Goal: Transaction & Acquisition: Book appointment/travel/reservation

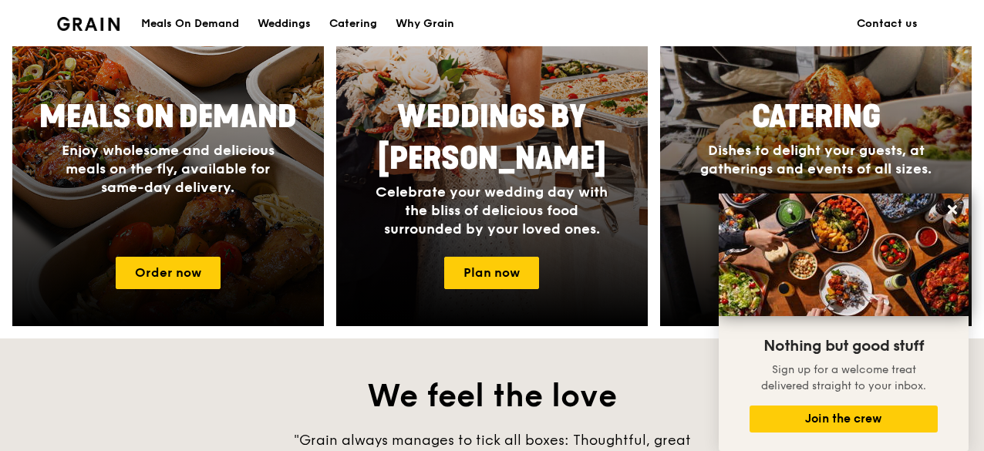
scroll to position [752, 0]
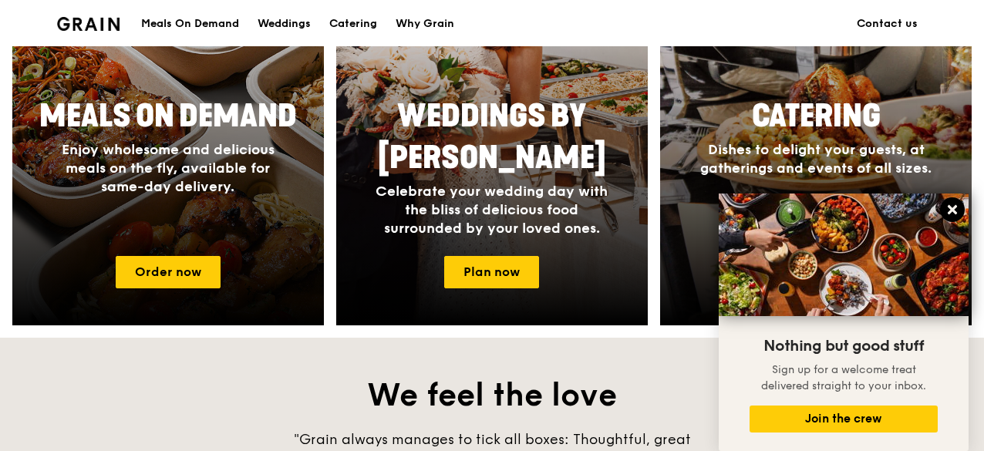
click at [952, 209] on icon at bounding box center [952, 209] width 9 height 9
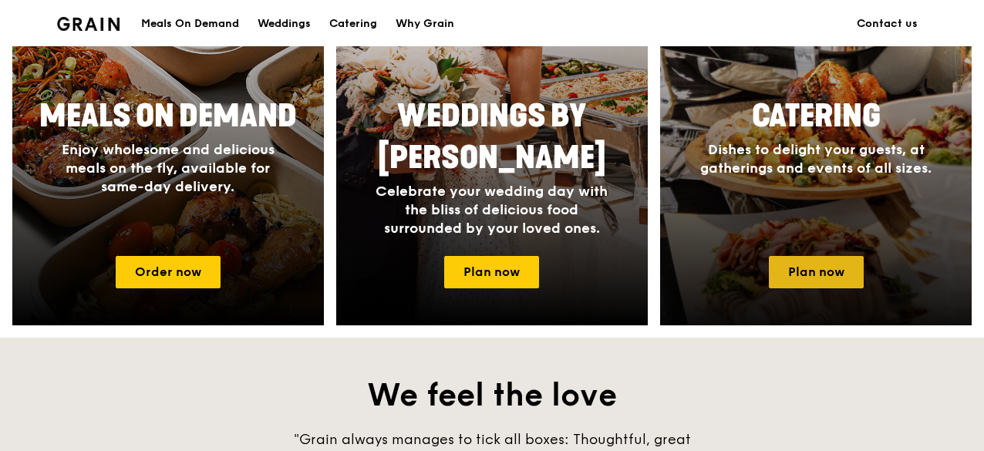
click at [831, 268] on link "Plan now" at bounding box center [816, 272] width 95 height 32
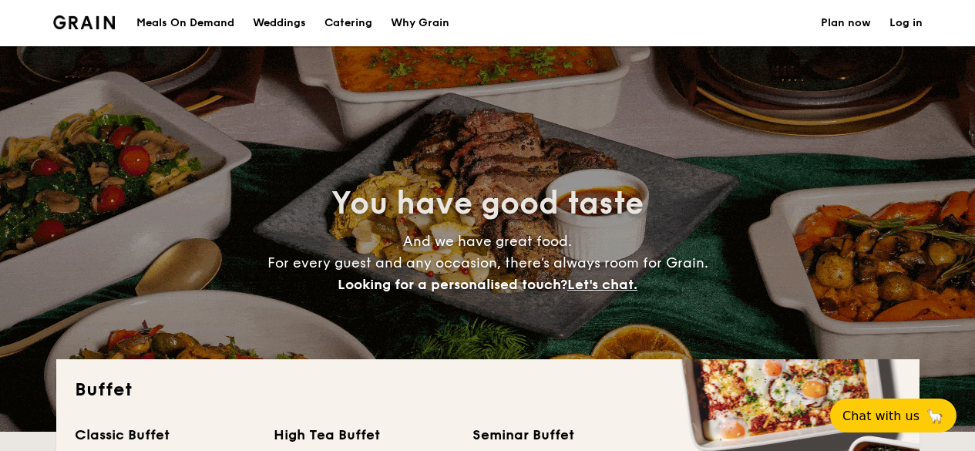
select select
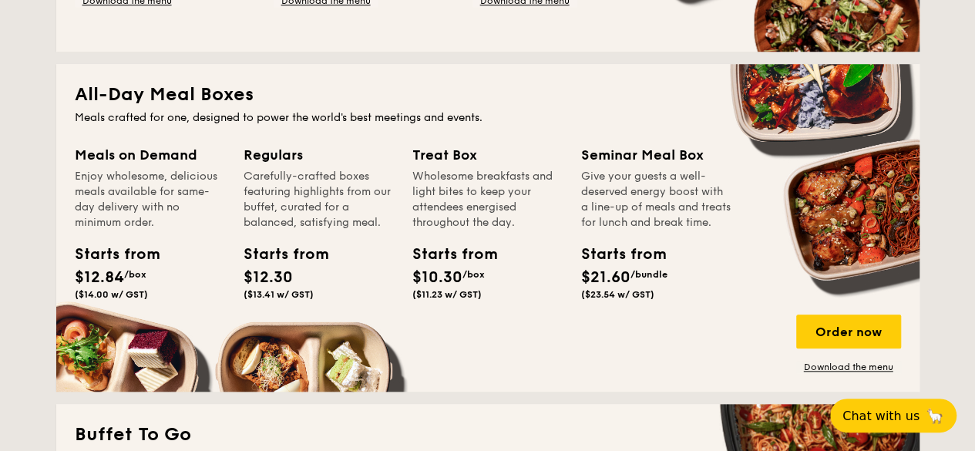
scroll to position [636, 0]
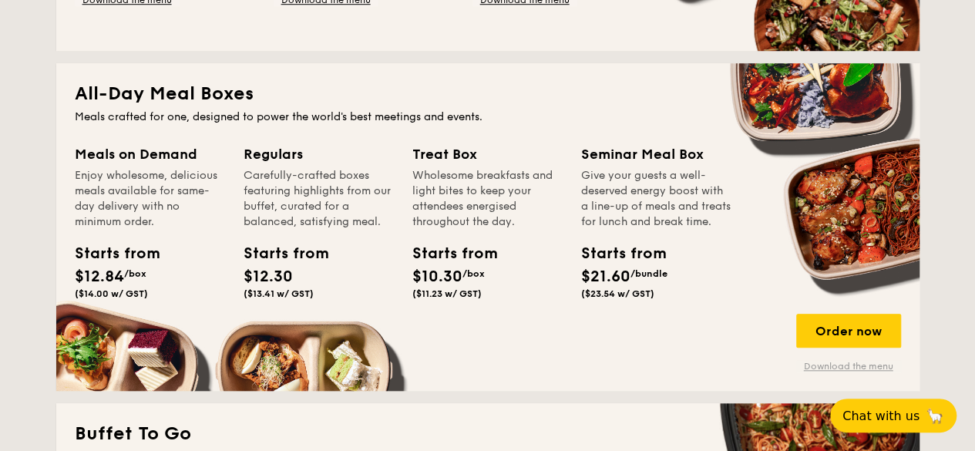
click at [862, 369] on link "Download the menu" at bounding box center [848, 366] width 105 height 12
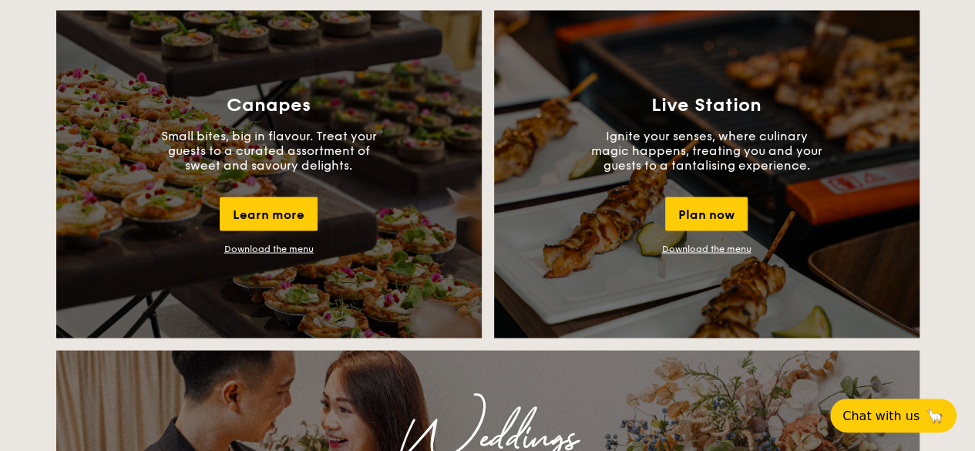
scroll to position [1370, 0]
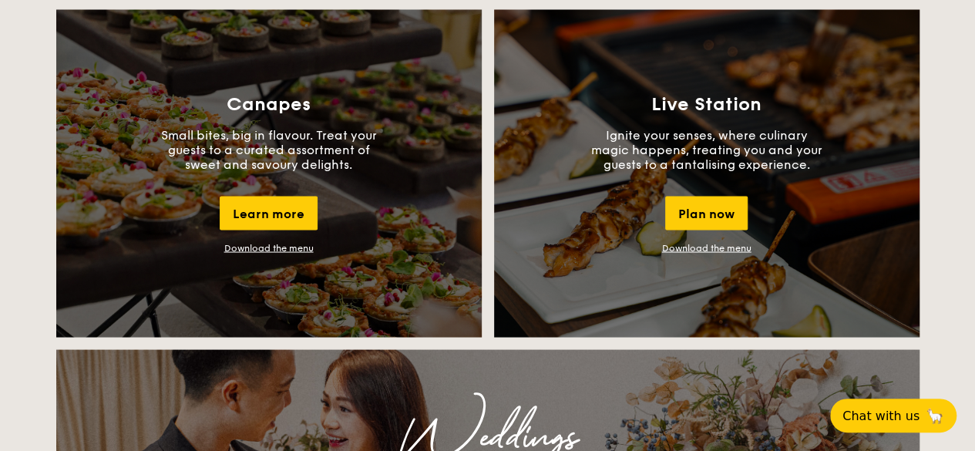
click at [287, 254] on div "Canapes Small bites, big in flavour. Treat your guests to a curated assortment …" at bounding box center [269, 173] width 426 height 328
click at [288, 252] on link "Download the menu" at bounding box center [268, 247] width 89 height 11
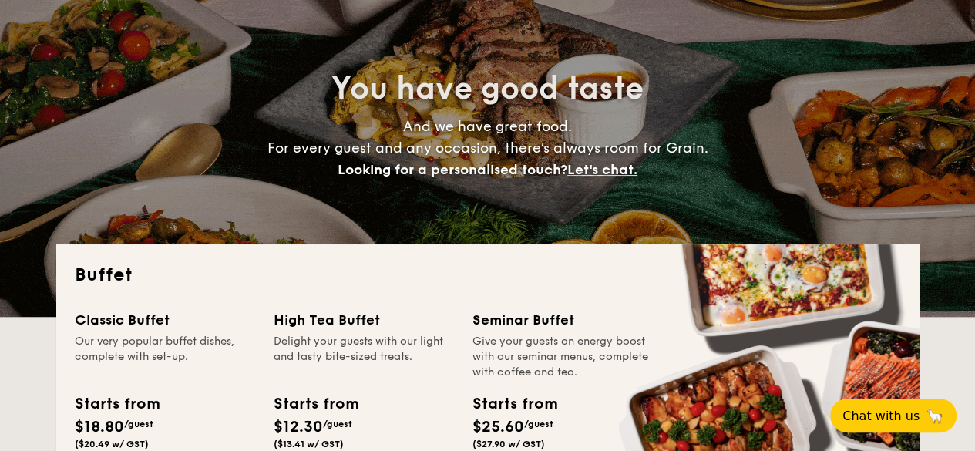
scroll to position [0, 0]
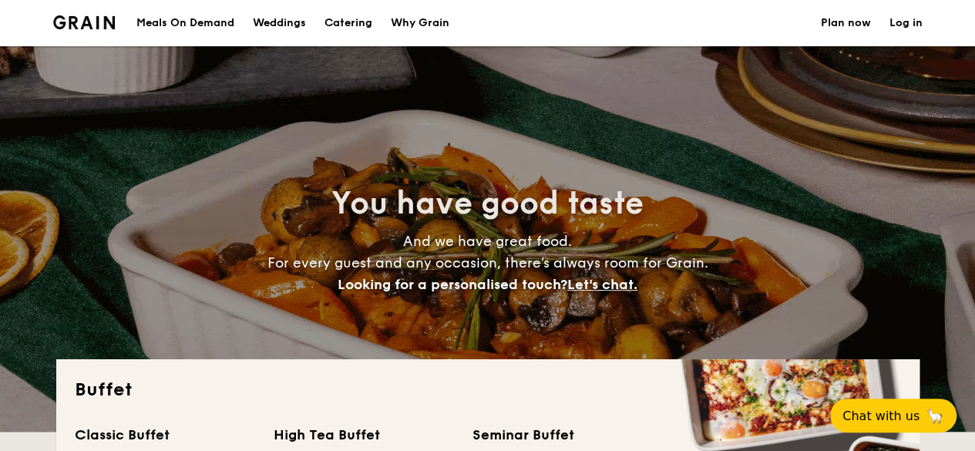
click at [210, 22] on div "Meals On Demand" at bounding box center [185, 23] width 98 height 46
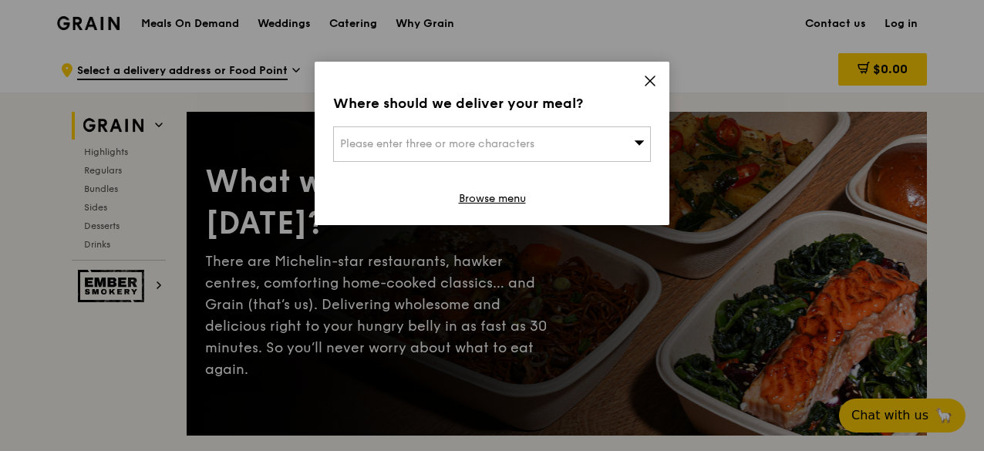
click at [637, 81] on div "Where should we deliver your meal? Please enter three or more characters Browse…" at bounding box center [492, 143] width 355 height 163
click at [641, 93] on div "Where should we deliver your meal?" at bounding box center [492, 104] width 318 height 22
click at [647, 83] on icon at bounding box center [649, 80] width 9 height 9
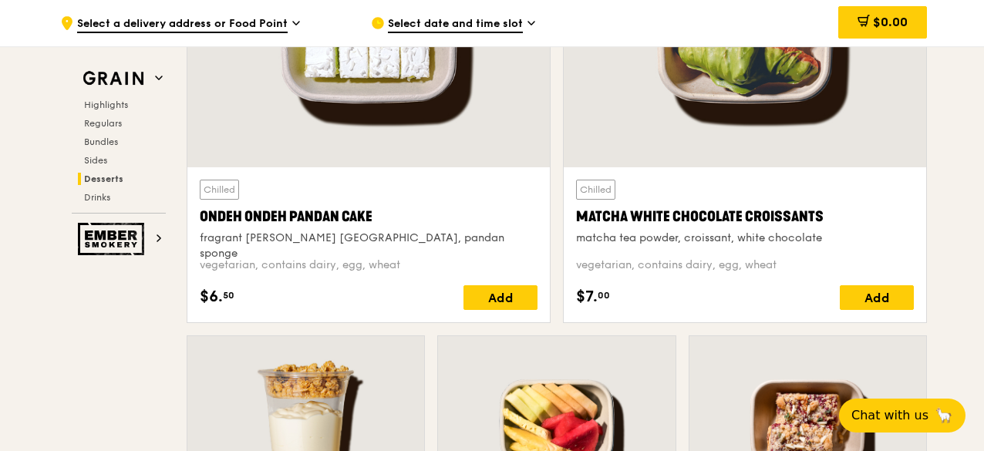
scroll to position [4495, 0]
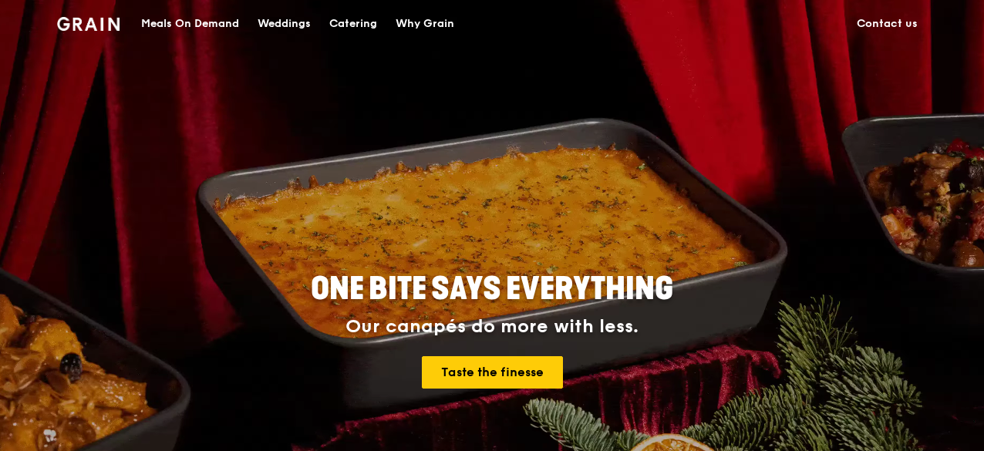
click at [362, 16] on div "Catering" at bounding box center [353, 24] width 48 height 46
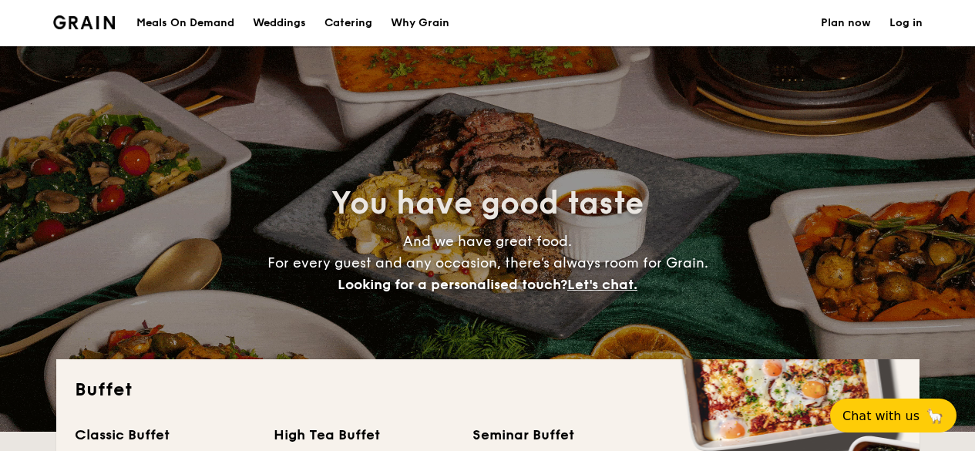
select select
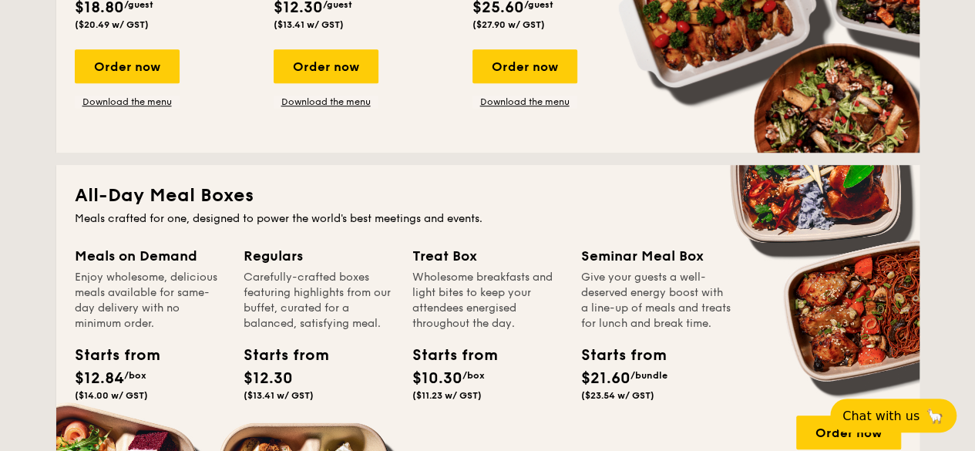
scroll to position [699, 0]
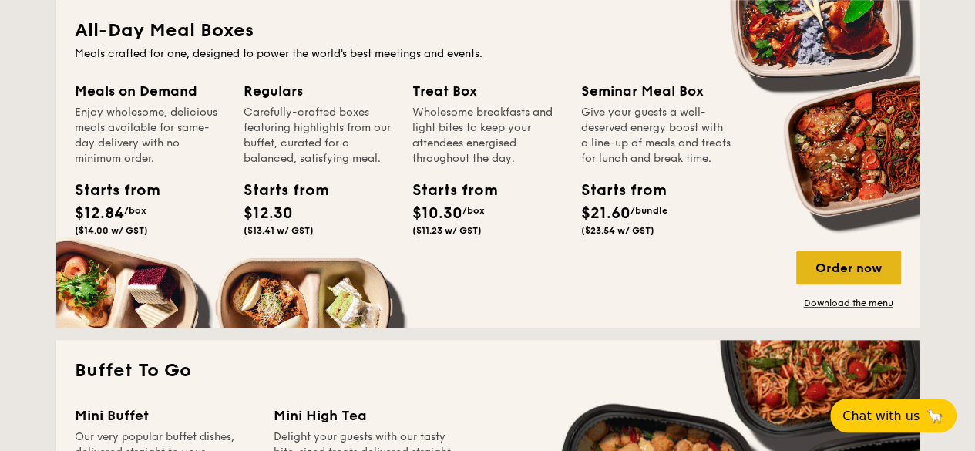
click at [840, 264] on div "Order now" at bounding box center [848, 268] width 105 height 34
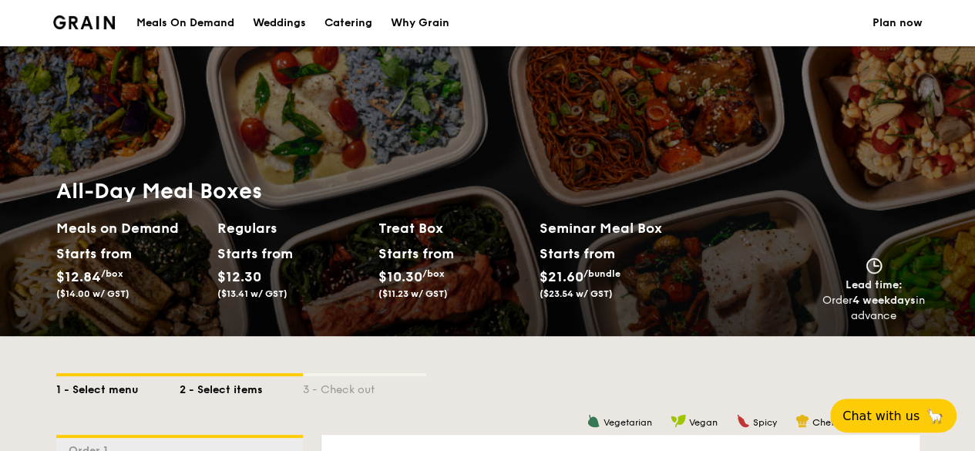
click at [111, 383] on div "1 - Select menu" at bounding box center [117, 387] width 123 height 22
select select
